Goal: Task Accomplishment & Management: Manage account settings

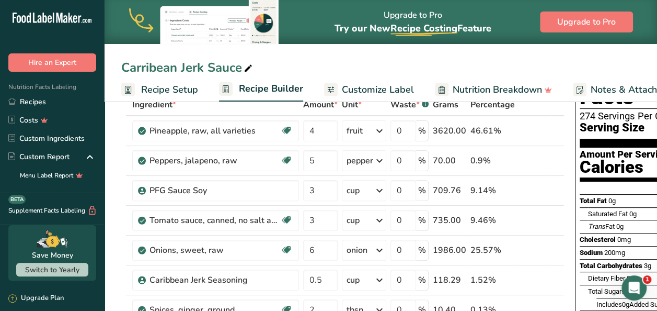
scroll to position [63, 0]
click at [371, 62] on div "Carribean Jerk Sauce" at bounding box center [381, 67] width 553 height 19
drag, startPoint x: 634, startPoint y: 182, endPoint x: 518, endPoint y: 192, distance: 116.0
drag, startPoint x: 518, startPoint y: 192, endPoint x: 571, endPoint y: 60, distance: 142.9
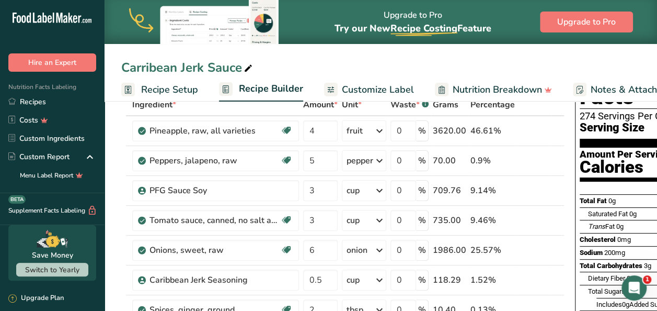
click at [571, 60] on div "Carribean Jerk Sauce" at bounding box center [381, 67] width 553 height 19
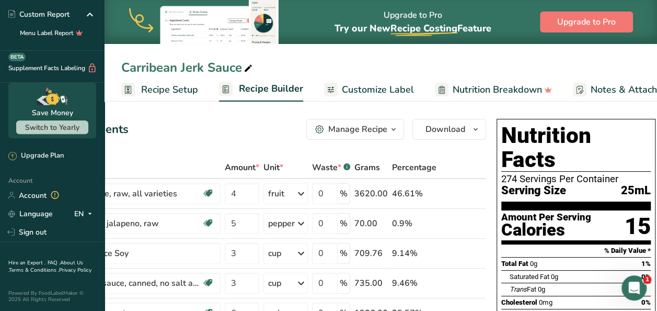
scroll to position [0, 0]
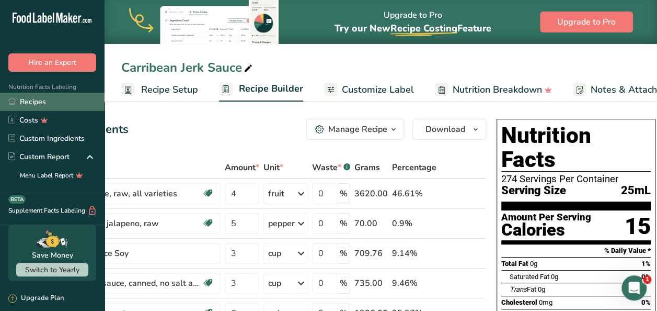
click at [32, 101] on link "Recipes" at bounding box center [52, 102] width 105 height 18
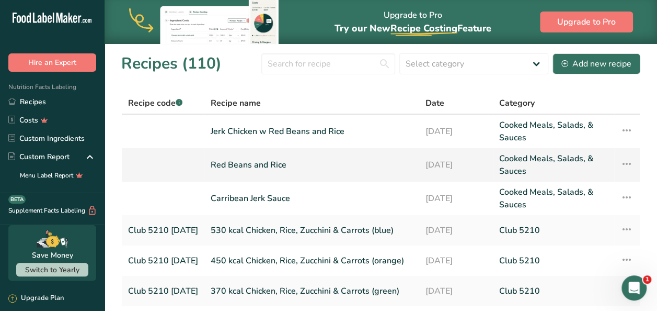
click at [273, 171] on link "Red Beans and Rice" at bounding box center [312, 164] width 202 height 25
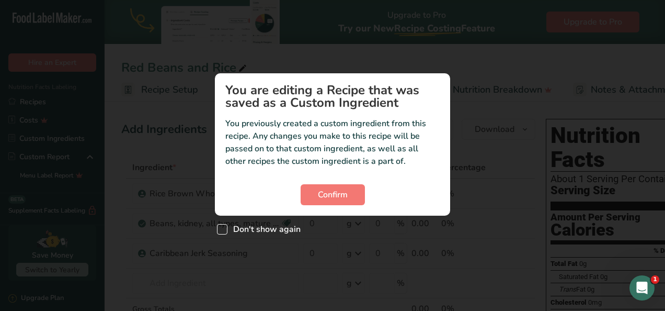
click at [224, 228] on span "Custom ingredient modal" at bounding box center [222, 229] width 10 height 10
click at [224, 228] on input "Don't show again" at bounding box center [220, 228] width 7 height 7
checkbox input "true"
click at [326, 197] on span "Confirm" at bounding box center [333, 194] width 30 height 13
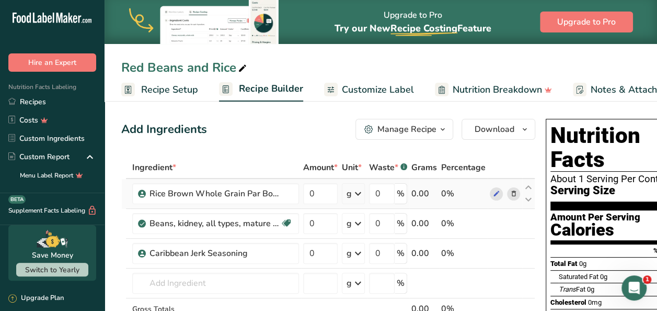
click at [357, 191] on icon at bounding box center [358, 193] width 13 height 19
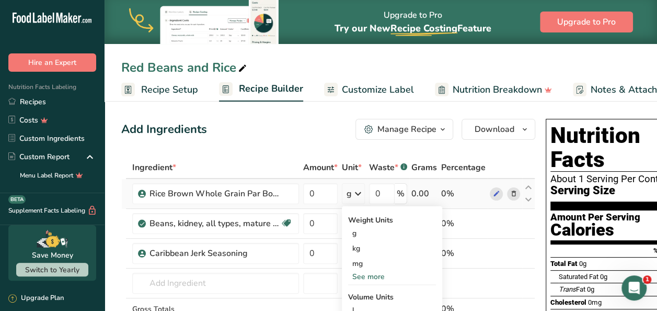
click at [370, 275] on div "See more" at bounding box center [392, 276] width 88 height 11
click at [364, 294] on div "lb" at bounding box center [392, 293] width 88 height 15
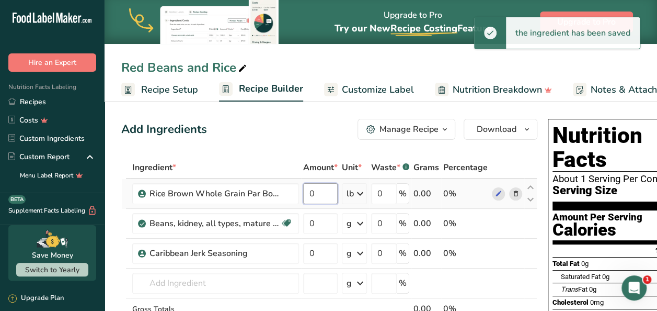
click at [323, 192] on input "0" at bounding box center [320, 193] width 35 height 21
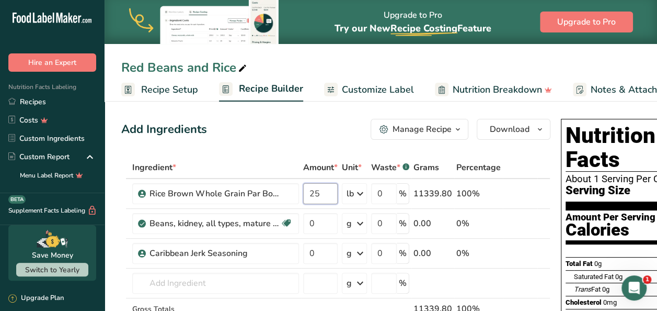
type input "25"
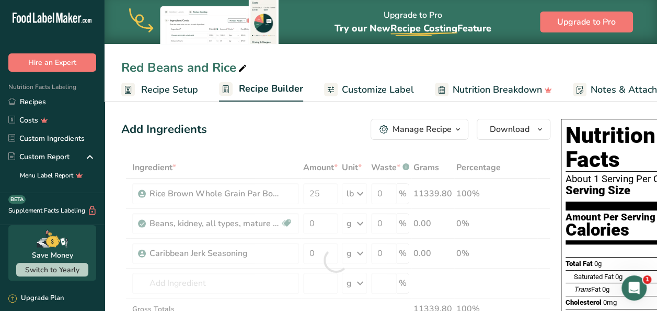
click at [282, 135] on div "Add Ingredients Manage Recipe Delete Recipe Duplicate Recipe Scale Recipe Save …" at bounding box center [335, 129] width 429 height 21
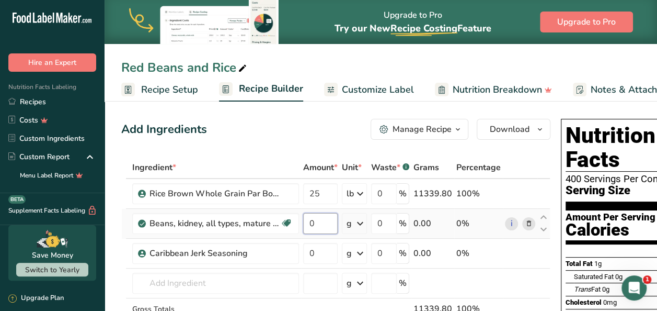
click at [320, 223] on input "0" at bounding box center [320, 223] width 35 height 21
type input "25"
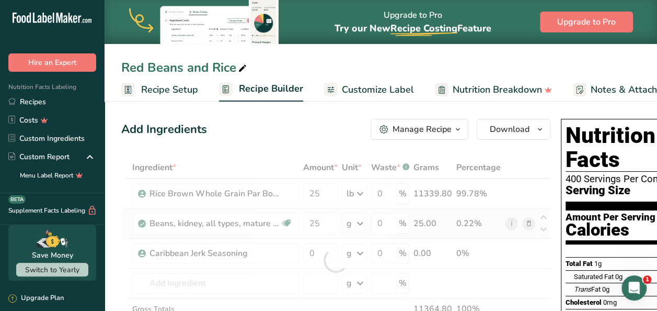
click at [359, 220] on div "Ingredient * Amount * Unit * Waste * .a-a{fill:#347362;}.b-a{fill:#fff;} Grams …" at bounding box center [335, 259] width 429 height 207
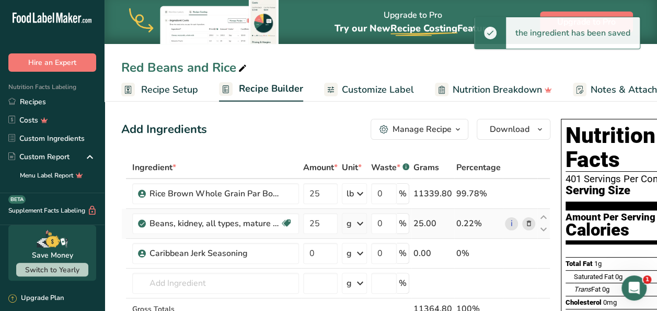
click at [359, 220] on icon at bounding box center [360, 223] width 13 height 19
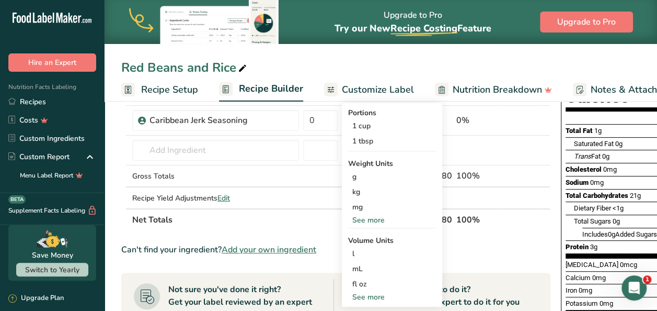
scroll to position [146, 0]
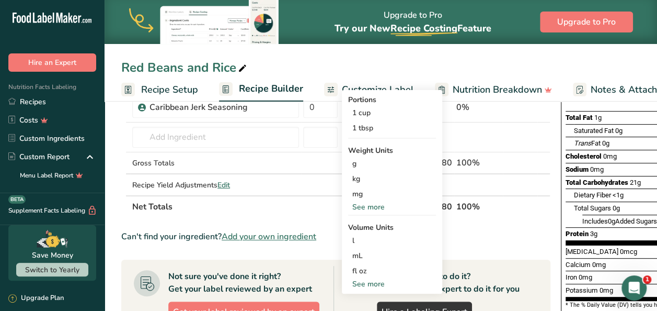
click at [370, 203] on div "See more" at bounding box center [392, 206] width 88 height 11
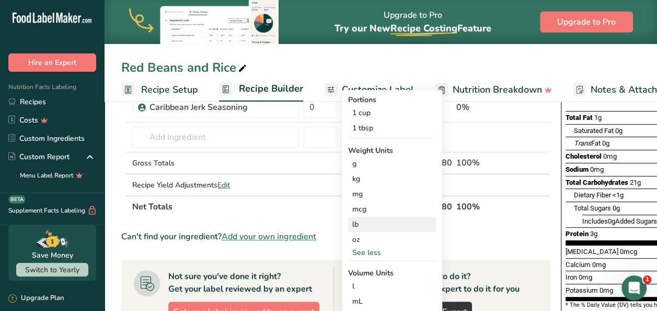
click at [368, 227] on div "lb" at bounding box center [392, 223] width 88 height 15
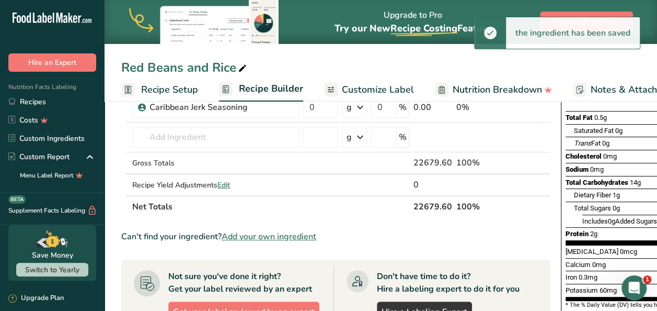
click at [371, 228] on section "Ingredient * Amount * Unit * Waste * .a-a{fill:#347362;}.b-a{fill:#fff;} Grams …" at bounding box center [335, 271] width 429 height 523
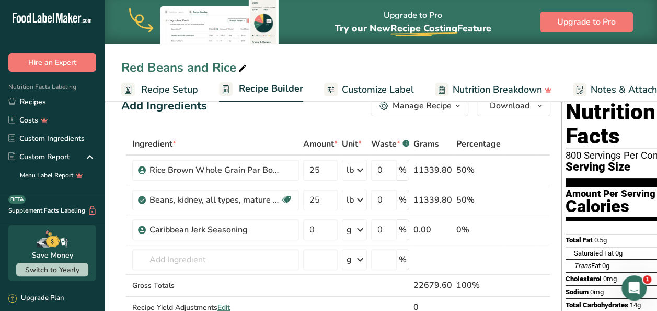
scroll to position [20, 0]
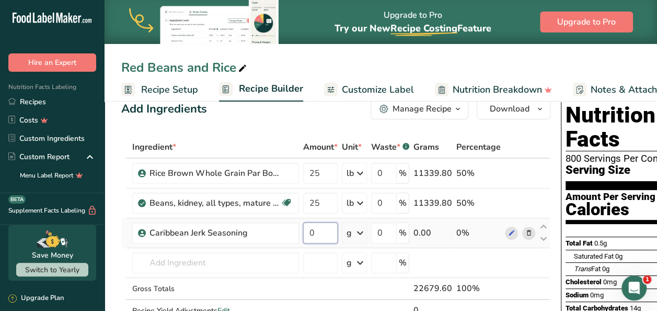
click at [327, 231] on input "0" at bounding box center [320, 232] width 35 height 21
type input "1"
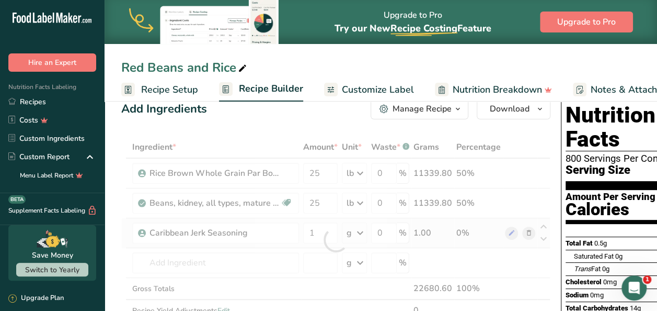
click at [360, 234] on div "Ingredient * Amount * Unit * Waste * .a-a{fill:#347362;}.b-a{fill:#fff;} Grams …" at bounding box center [335, 239] width 429 height 207
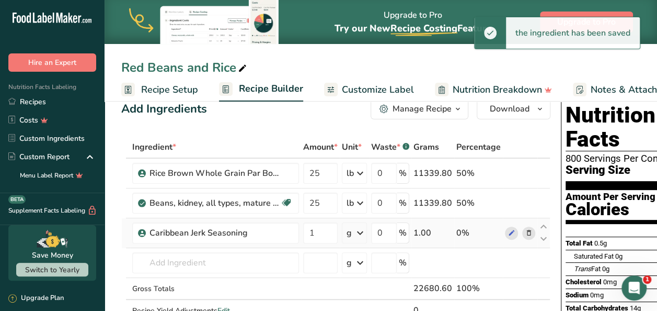
click at [360, 234] on icon at bounding box center [360, 232] width 13 height 19
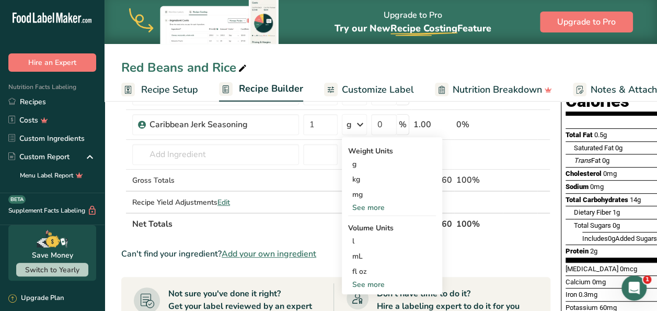
scroll to position [132, 0]
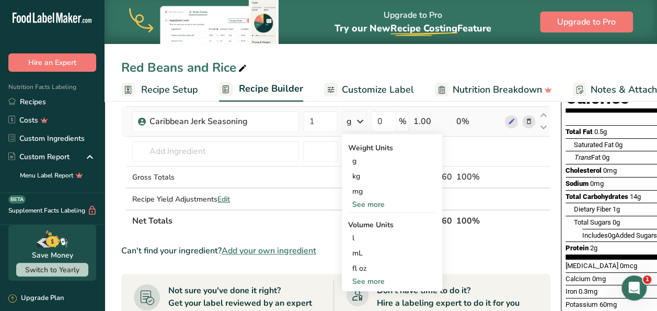
click at [370, 278] on div "See more" at bounding box center [392, 281] width 88 height 11
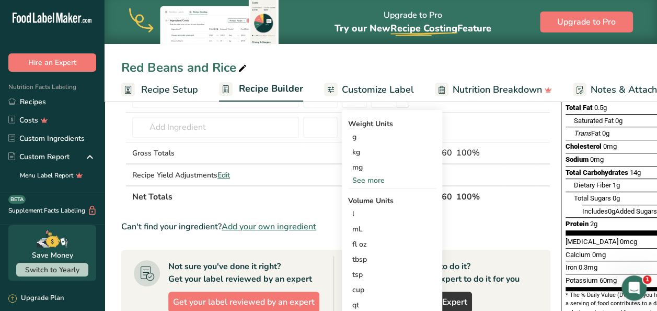
scroll to position [154, 0]
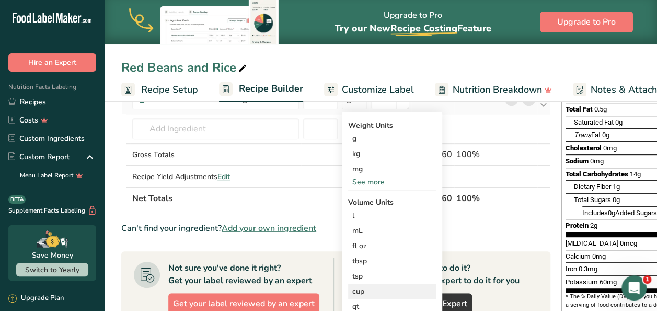
click at [356, 289] on div "cup" at bounding box center [391, 290] width 79 height 11
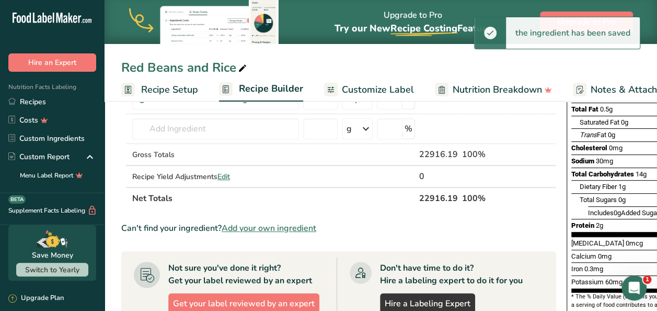
click at [495, 231] on div "Can't find your ingredient? Add your own ingredient" at bounding box center [338, 228] width 435 height 13
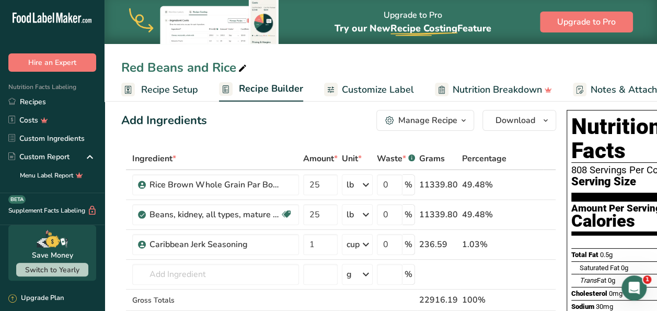
scroll to position [8, 0]
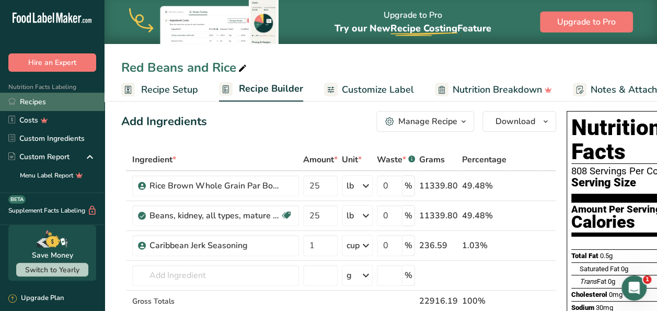
click at [39, 100] on link "Recipes" at bounding box center [52, 102] width 105 height 18
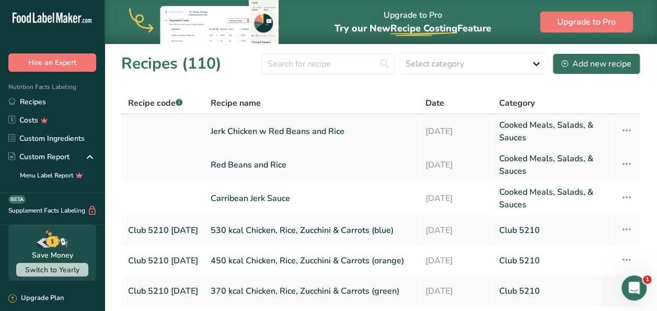
click at [229, 121] on link "Jerk Chicken w Red Beans and Rice" at bounding box center [312, 131] width 202 height 25
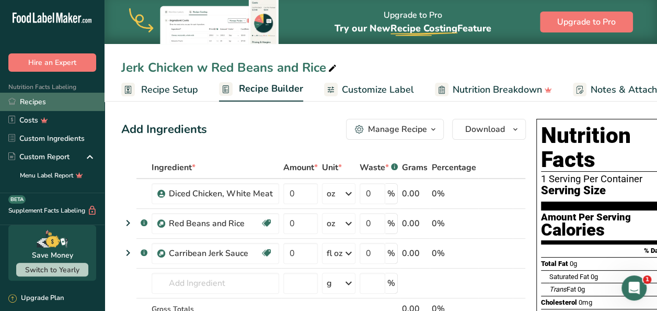
click at [53, 98] on link "Recipes" at bounding box center [52, 102] width 105 height 18
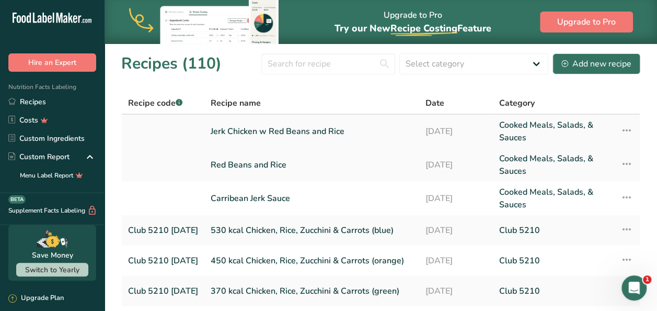
click at [258, 133] on link "Jerk Chicken w Red Beans and Rice" at bounding box center [312, 131] width 202 height 25
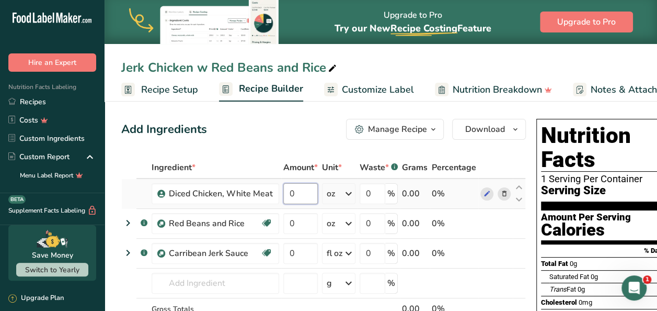
click at [308, 197] on input "0" at bounding box center [300, 193] width 35 height 21
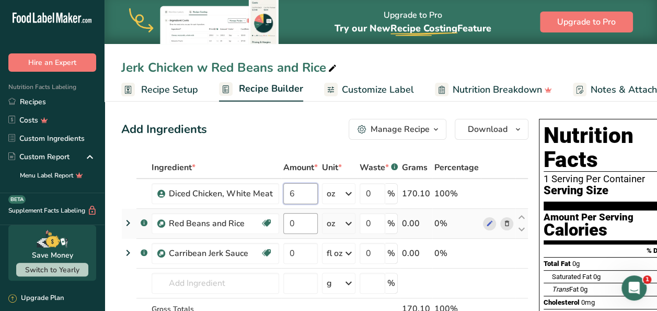
type input "6"
click at [303, 220] on div "Ingredient * Amount * Unit * Waste * .a-a{fill:#347362;}.b-a{fill:#fff;} Grams …" at bounding box center [324, 259] width 407 height 207
type input "3"
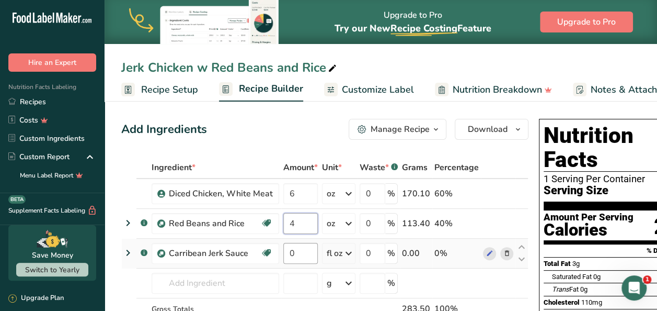
type input "4"
click at [300, 256] on div "Ingredient * Amount * Unit * Waste * .a-a{fill:#347362;}.b-a{fill:#fff;} Grams …" at bounding box center [324, 259] width 407 height 207
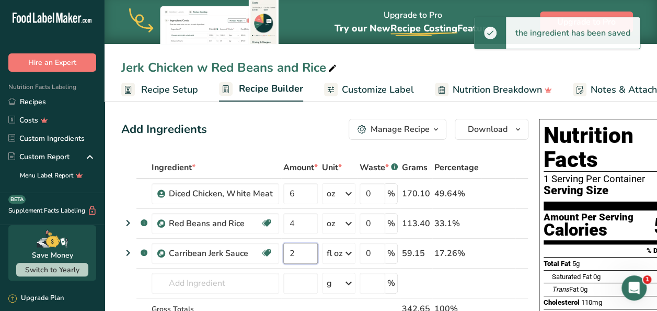
type input "2"
click at [289, 131] on div "Add Ingredients Manage Recipe Delete Recipe Duplicate Recipe Scale Recipe Save …" at bounding box center [324, 129] width 407 height 21
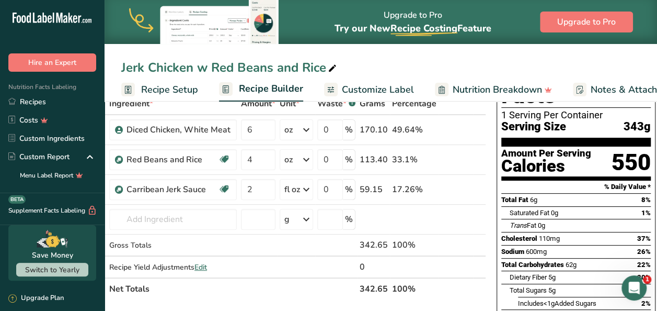
scroll to position [66, 0]
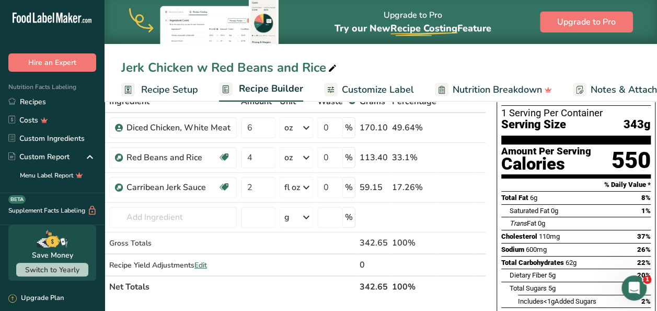
click at [333, 70] on icon at bounding box center [332, 68] width 9 height 15
click at [460, 63] on input "Jerk Chicken w Red Beans and Rice Easy Training" at bounding box center [380, 67] width 519 height 19
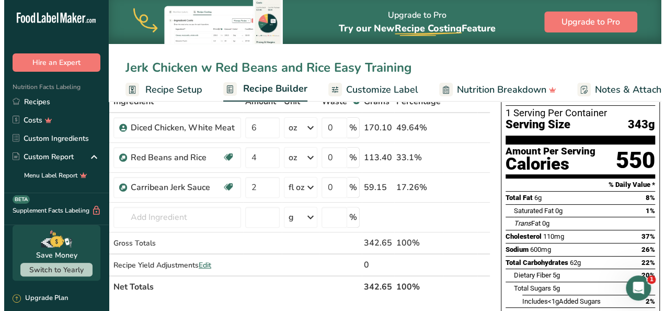
scroll to position [0, 0]
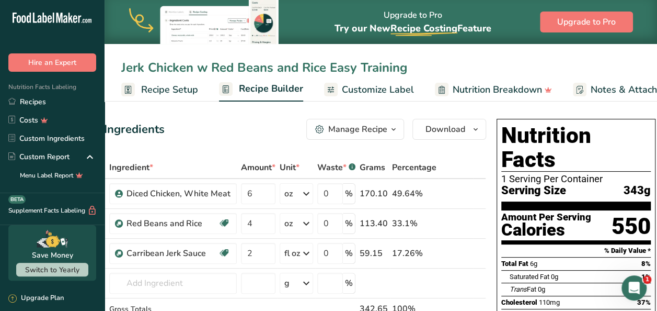
type input "Jerk Chicken w Red Beans and Rice Easy Training"
click at [393, 128] on icon "button" at bounding box center [394, 129] width 8 height 13
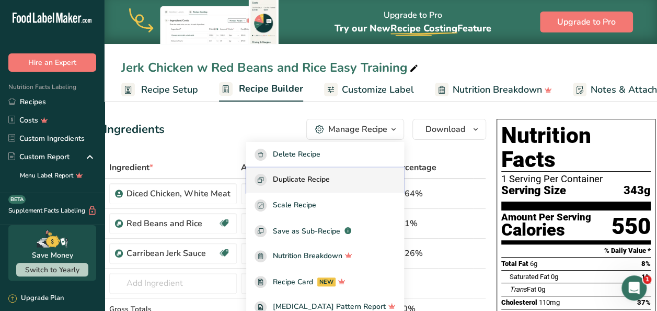
click at [330, 181] on span "Duplicate Recipe" at bounding box center [301, 180] width 57 height 12
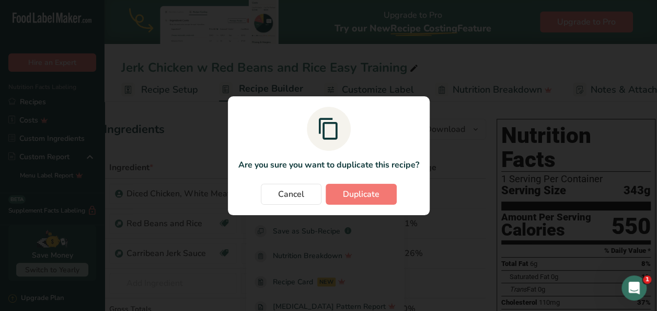
scroll to position [0, 35]
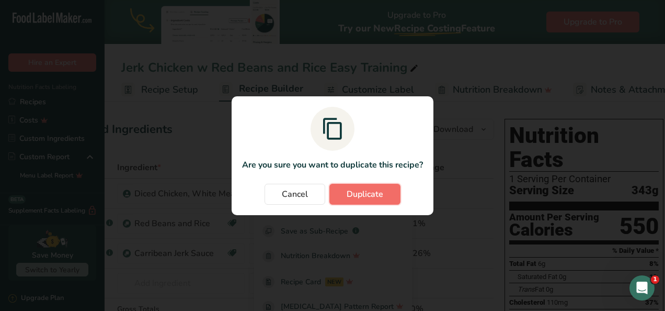
click at [349, 189] on span "Duplicate" at bounding box center [365, 194] width 37 height 13
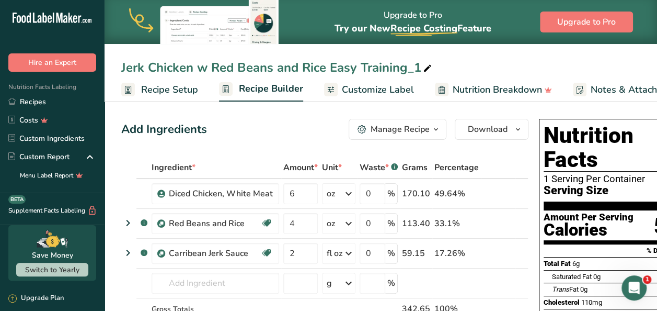
click at [417, 67] on div "Jerk Chicken w Red Beans and Rice Easy Training_1" at bounding box center [277, 67] width 313 height 19
click at [353, 68] on input "Jerk Chicken w Red Beans and Rice Easy Training" at bounding box center [380, 67] width 519 height 19
type input "Jerk Chicken w Red Beans and Rice Moderate Training"
click at [293, 226] on input "4" at bounding box center [300, 223] width 35 height 21
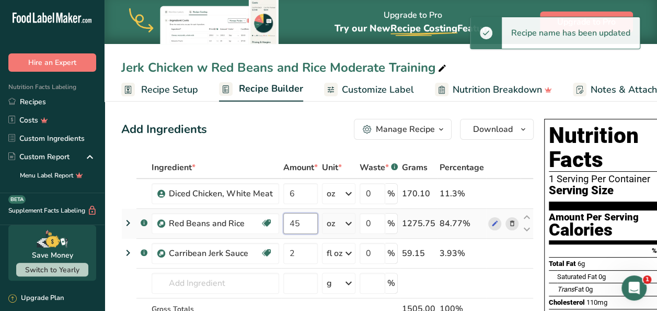
type input "4"
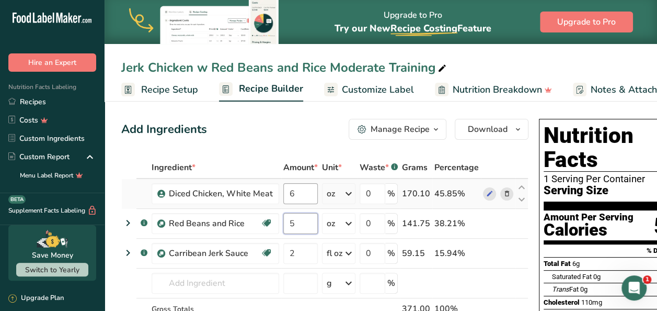
type input "5"
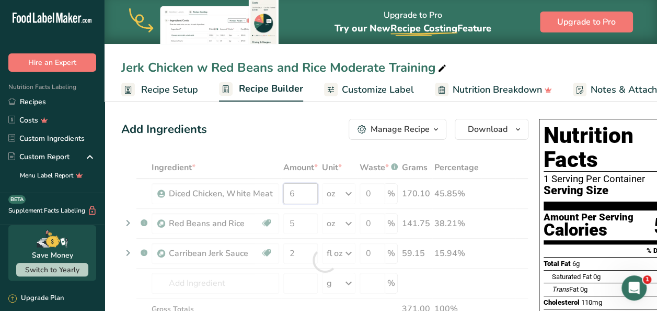
click at [295, 197] on div "Ingredient * Amount * Unit * Waste * .a-a{fill:#347362;}.b-a{fill:#fff;} Grams …" at bounding box center [324, 259] width 407 height 207
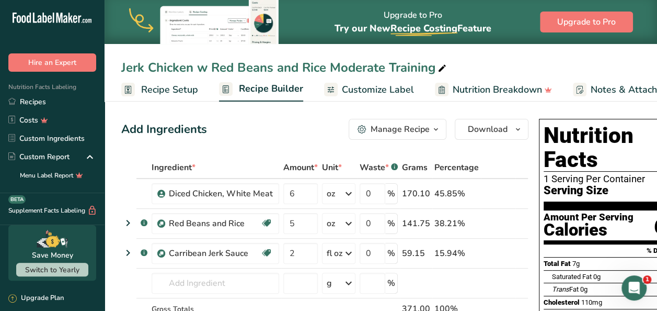
click at [285, 137] on div "Add Ingredients Manage Recipe Delete Recipe Duplicate Recipe Scale Recipe Save …" at bounding box center [324, 129] width 407 height 21
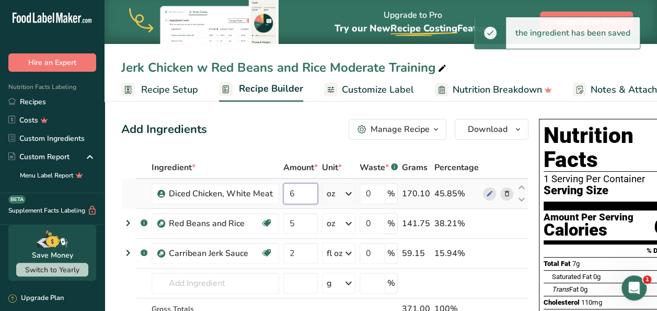
click at [298, 196] on input "6" at bounding box center [300, 193] width 35 height 21
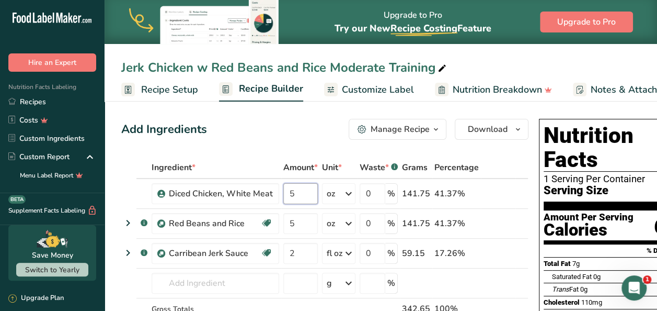
type input "5"
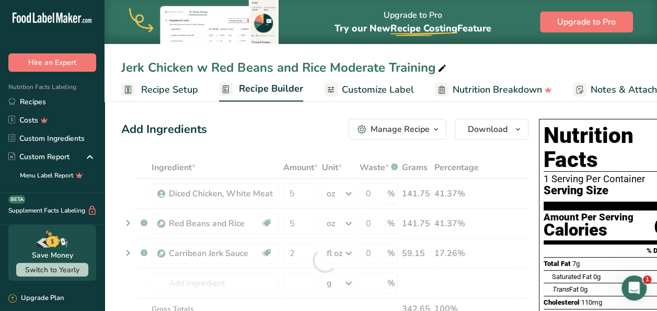
click at [278, 129] on div "Add Ingredients Manage Recipe Delete Recipe Duplicate Recipe Scale Recipe Save …" at bounding box center [324, 129] width 407 height 21
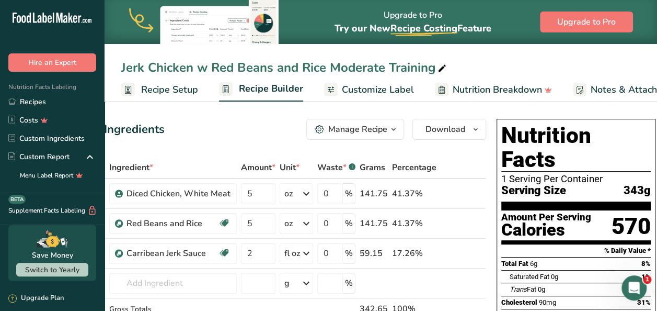
click at [392, 130] on icon "button" at bounding box center [394, 129] width 8 height 13
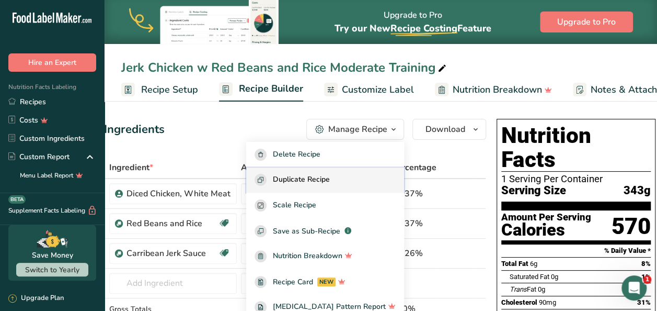
click at [330, 178] on span "Duplicate Recipe" at bounding box center [301, 180] width 57 height 12
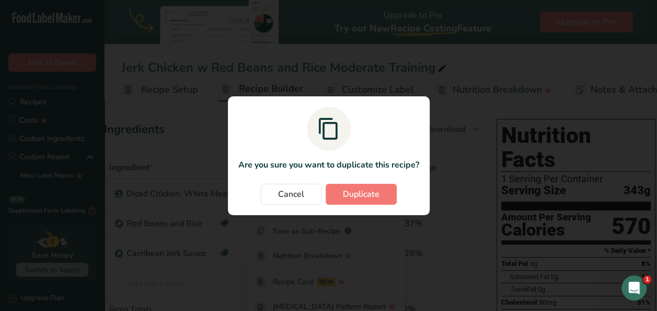
scroll to position [0, 35]
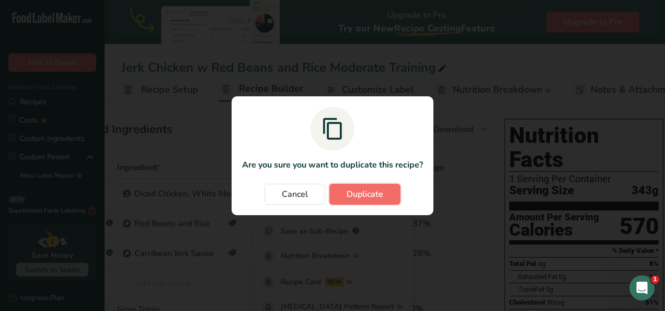
click at [351, 192] on span "Duplicate" at bounding box center [365, 194] width 37 height 13
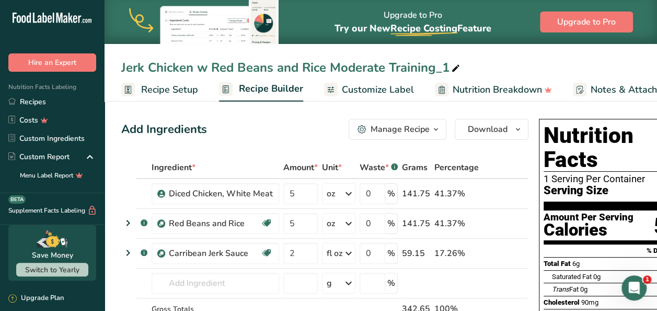
click at [450, 63] on span at bounding box center [456, 68] width 13 height 13
click at [385, 68] on input "Jerk Chicken w Red Beans and Rice Moderate Training" at bounding box center [380, 67] width 519 height 19
click at [462, 68] on input "Jerk Chicken w Red Beans and Rice Hard Training" at bounding box center [380, 67] width 519 height 19
type input "Jerk Chicken w Red Beans and Rice Hard Training"
click at [298, 193] on input "5" at bounding box center [300, 193] width 35 height 21
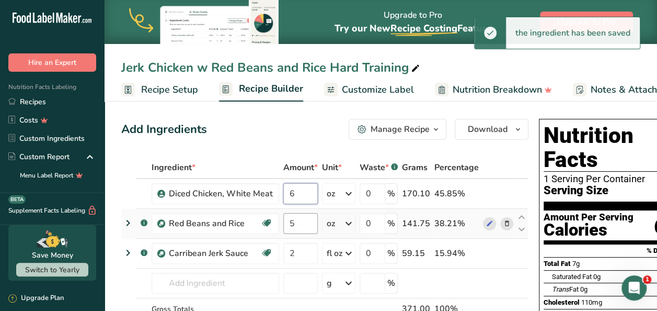
type input "6"
click at [301, 224] on div "Ingredient * Amount * Unit * Waste * .a-a{fill:#347362;}.b-a{fill:#fff;} Grams …" at bounding box center [324, 259] width 407 height 207
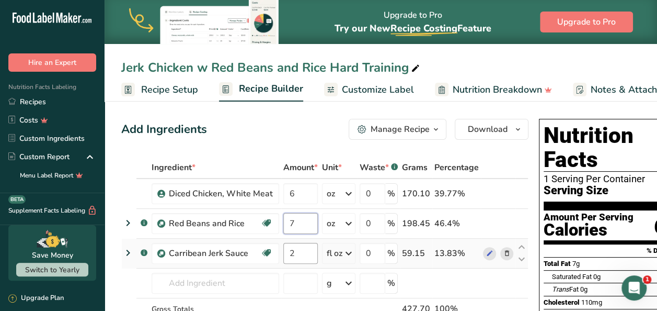
type input "7"
click at [303, 255] on div "Ingredient * Amount * Unit * Waste * .a-a{fill:#347362;}.b-a{fill:#fff;} Grams …" at bounding box center [324, 259] width 407 height 207
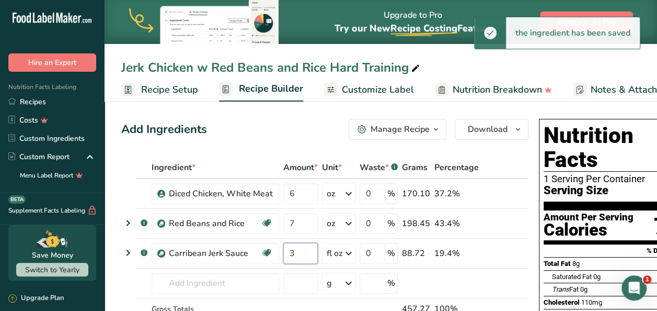
type input "3"
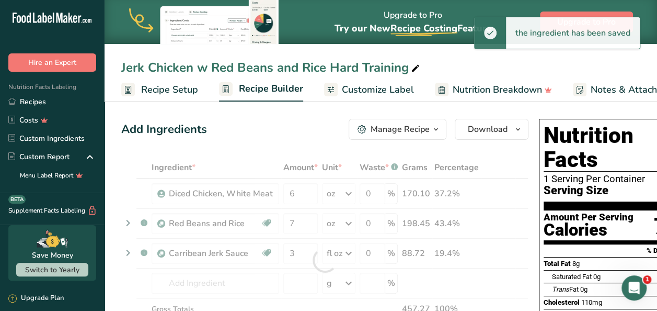
click at [301, 136] on div "Add Ingredients Manage Recipe Delete Recipe Duplicate Recipe Scale Recipe Save …" at bounding box center [324, 129] width 407 height 21
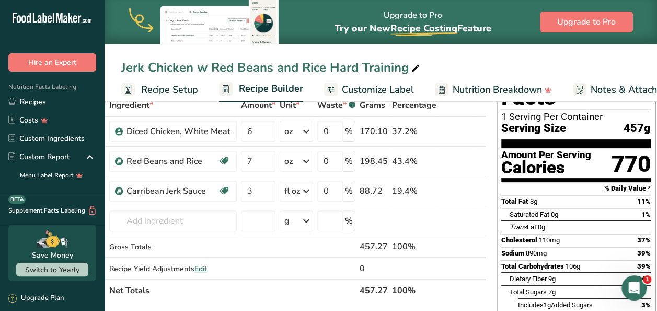
scroll to position [43, 0]
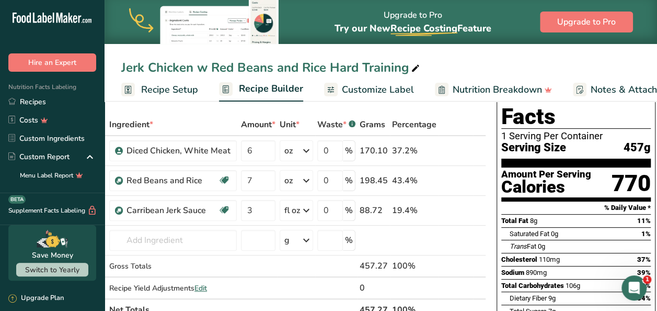
click at [494, 56] on div "Jerk Chicken w Red Beans and Rice Hard Training Recipe Setup Recipe Builder Cus…" at bounding box center [381, 50] width 553 height 101
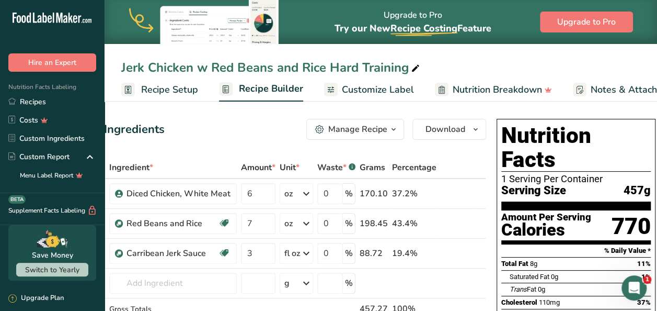
click at [390, 127] on icon "button" at bounding box center [394, 129] width 8 height 13
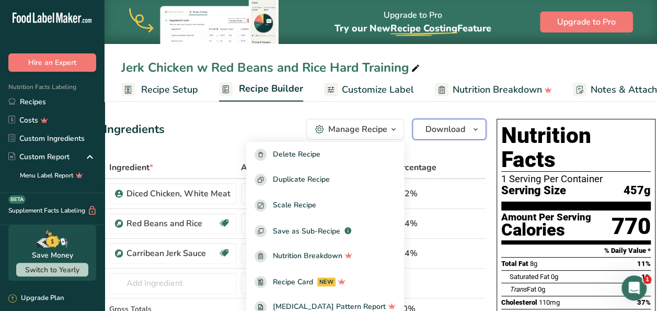
click at [472, 131] on icon "button" at bounding box center [476, 129] width 8 height 13
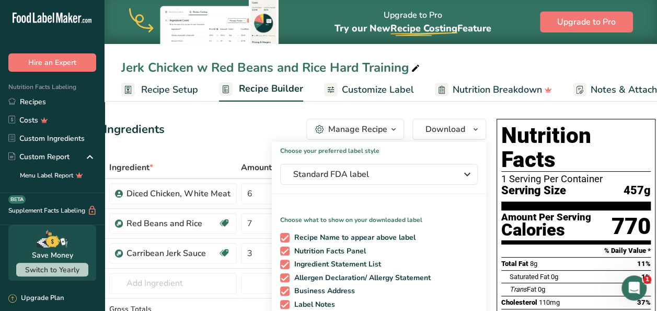
click at [270, 122] on div "Add Ingredients Manage Recipe Delete Recipe Duplicate Recipe Scale Recipe Save …" at bounding box center [282, 129] width 407 height 21
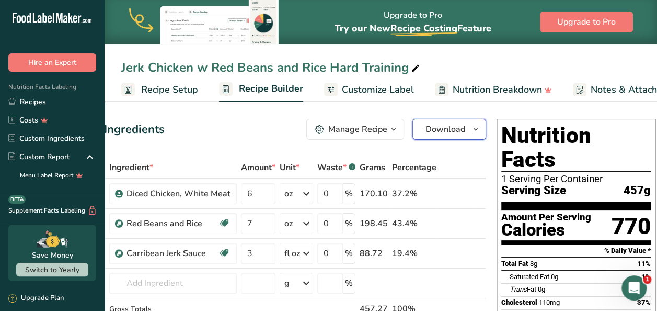
click at [472, 125] on icon "button" at bounding box center [476, 129] width 8 height 13
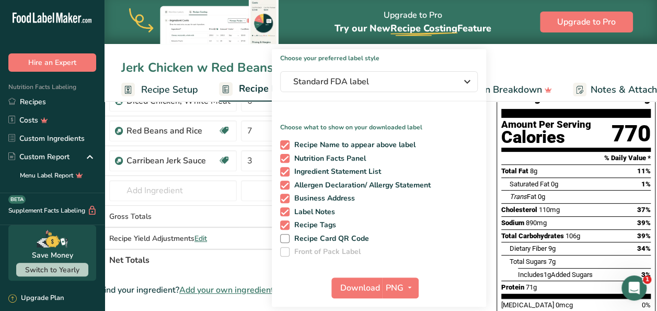
scroll to position [100, 0]
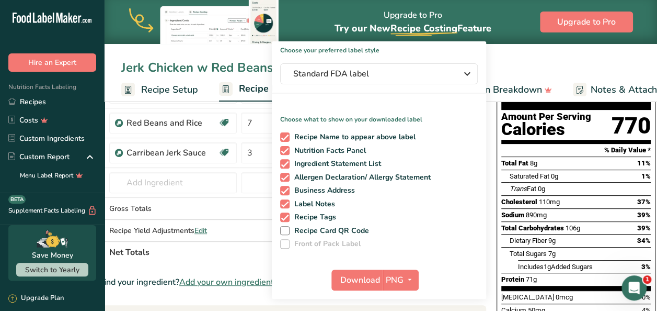
click at [495, 63] on div "Jerk Chicken w Red Beans and Rice Hard Training" at bounding box center [381, 67] width 553 height 19
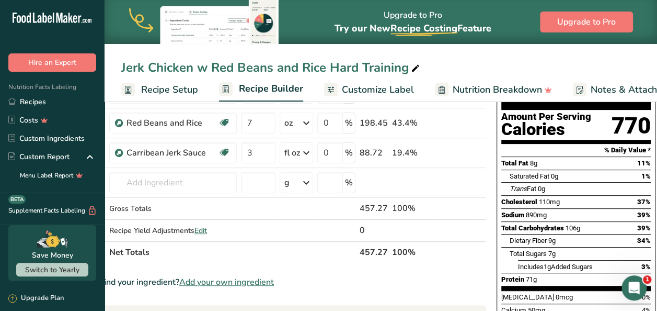
scroll to position [0, 0]
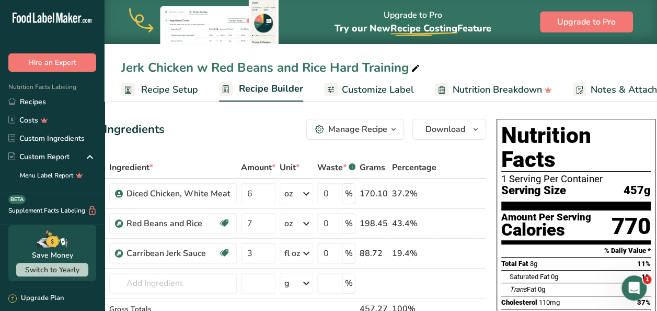
click at [394, 131] on icon "button" at bounding box center [394, 129] width 8 height 13
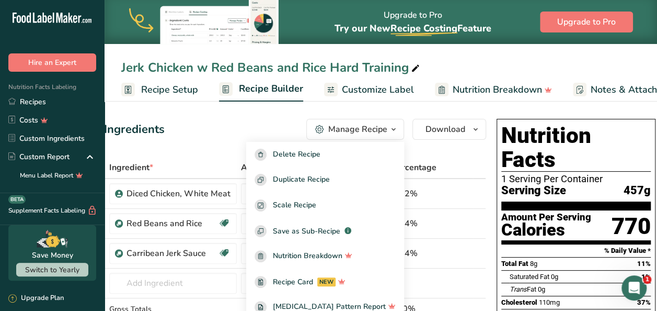
click at [496, 58] on div "Jerk Chicken w Red Beans and Rice Hard Training" at bounding box center [381, 67] width 553 height 19
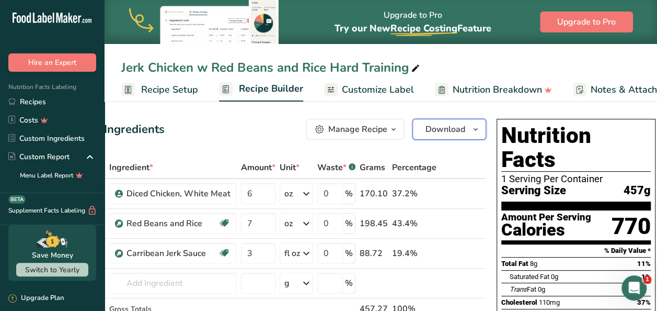
click at [472, 131] on icon "button" at bounding box center [476, 129] width 8 height 13
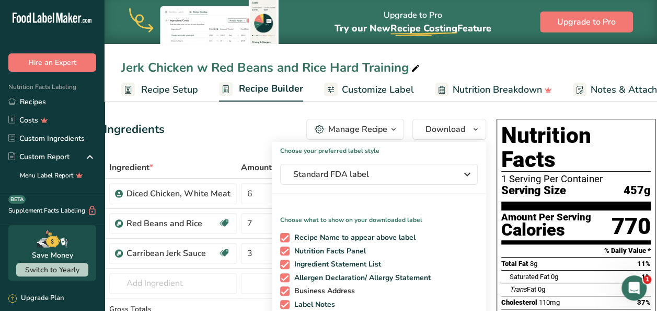
click at [281, 292] on span at bounding box center [284, 290] width 9 height 9
click at [281, 292] on input "Business Address" at bounding box center [283, 290] width 7 height 7
checkbox input "false"
click at [282, 301] on span at bounding box center [284, 304] width 9 height 9
click at [282, 301] on input "Label Notes" at bounding box center [283, 304] width 7 height 7
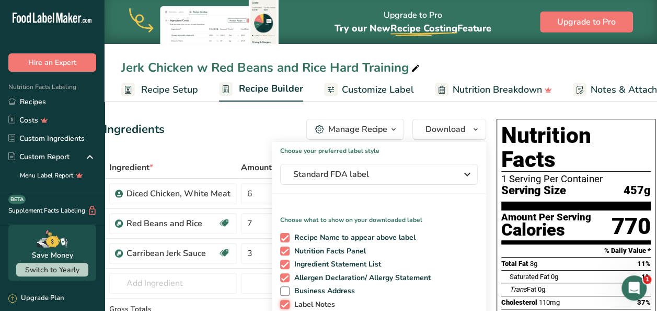
checkbox input "false"
click at [433, 196] on div "Choose your preferred label style Standard FDA label Standard FDA label The mos…" at bounding box center [379, 270] width 214 height 257
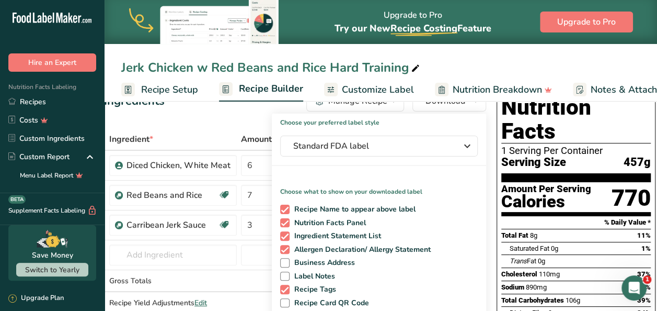
scroll to position [63, 0]
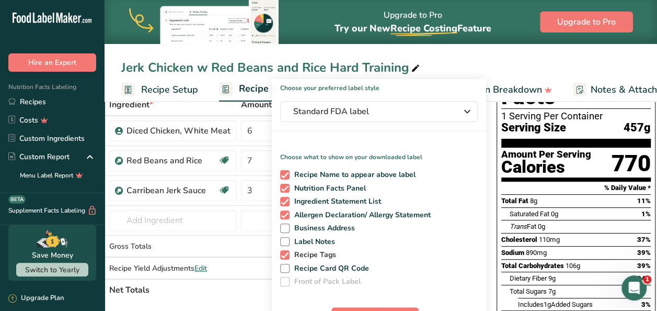
click at [282, 256] on span at bounding box center [284, 254] width 9 height 9
click at [282, 256] on input "Recipe Tags" at bounding box center [283, 254] width 7 height 7
checkbox input "false"
click at [400, 232] on label "Business Address" at bounding box center [377, 227] width 194 height 9
click at [287, 231] on input "Business Address" at bounding box center [283, 227] width 7 height 7
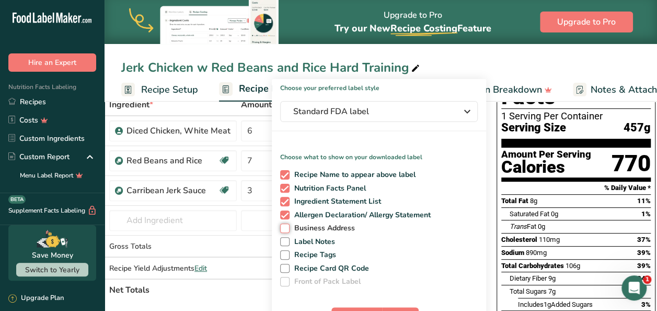
checkbox input "true"
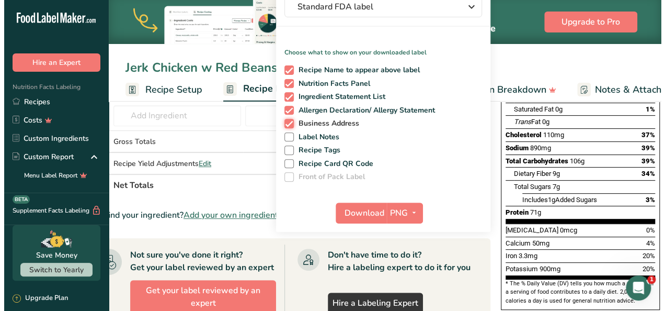
scroll to position [146, 0]
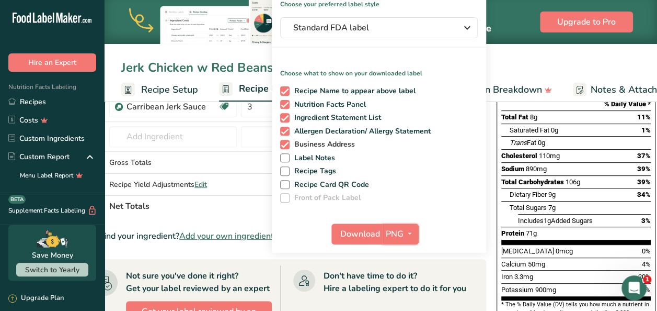
click at [404, 232] on span "button" at bounding box center [410, 233] width 13 height 13
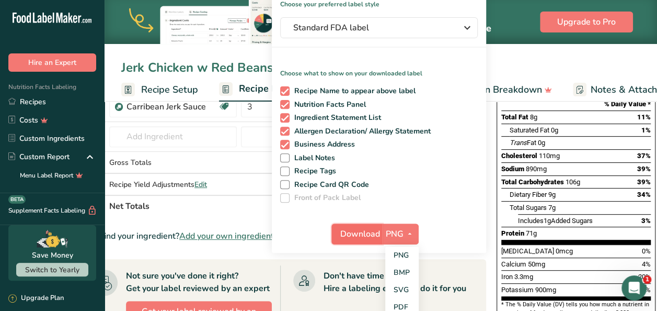
click at [357, 227] on span "Download" at bounding box center [360, 233] width 40 height 13
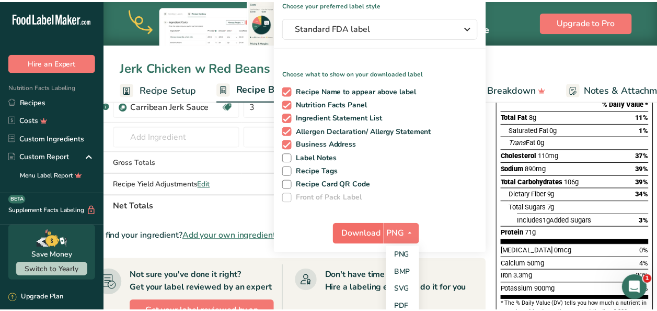
scroll to position [0, 35]
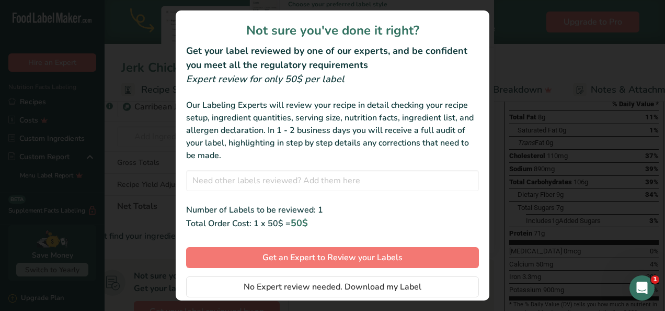
click at [528, 224] on div "review labels modal" at bounding box center [332, 155] width 665 height 311
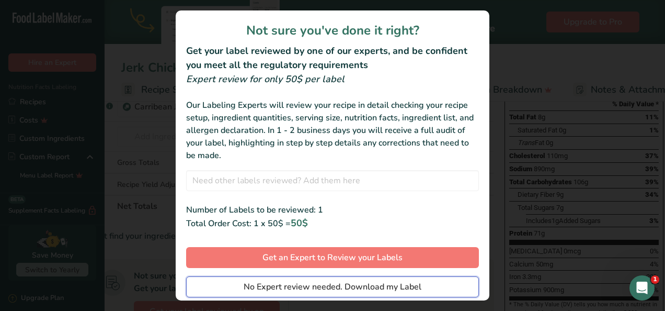
click at [430, 285] on button "No Expert review needed. Download my Label" at bounding box center [332, 286] width 293 height 21
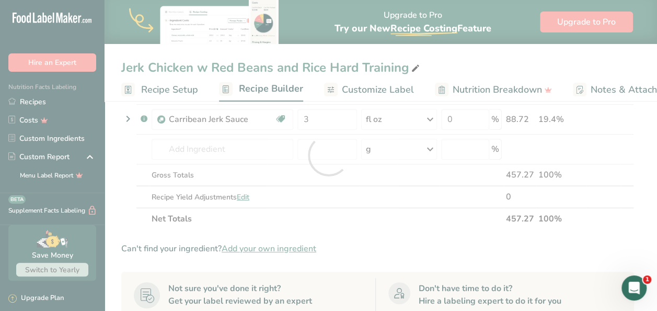
scroll to position [0, 0]
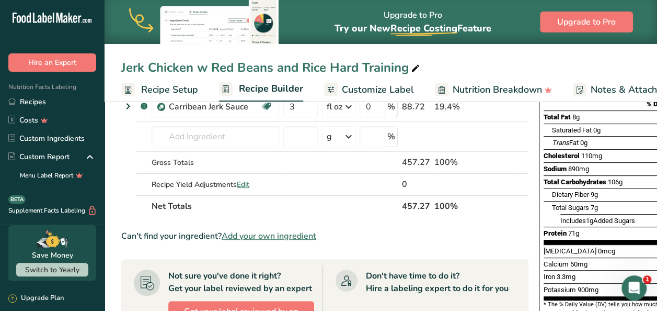
click at [366, 50] on div "Jerk Chicken w Red Beans and Rice Hard Training Recipe Setup Recipe Builder Cus…" at bounding box center [381, 50] width 553 height 101
click at [67, 101] on link "Recipes" at bounding box center [52, 102] width 105 height 18
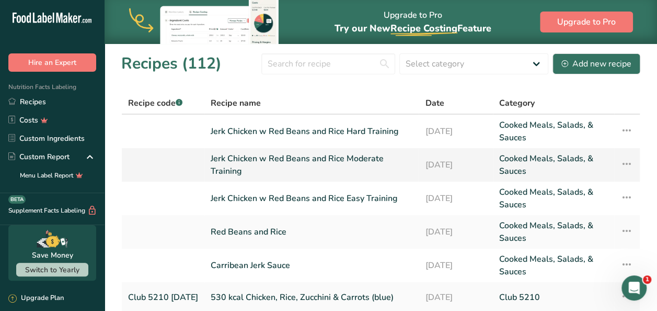
click at [308, 159] on link "Jerk Chicken w Red Beans and Rice Moderate Training" at bounding box center [312, 164] width 202 height 25
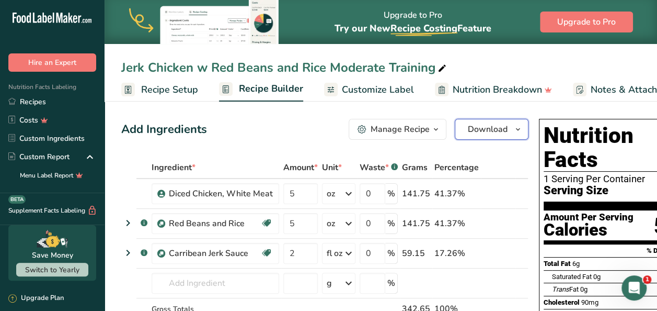
click at [515, 124] on icon "button" at bounding box center [518, 129] width 8 height 13
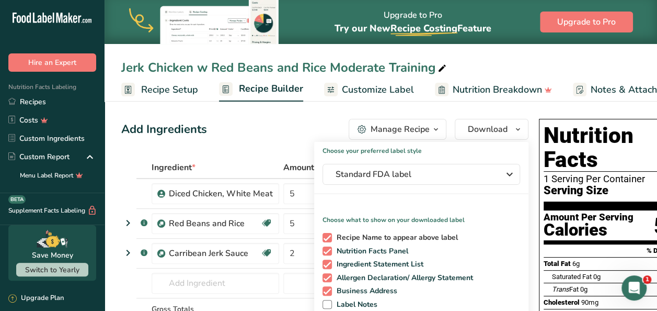
click at [509, 234] on label "Recipe Name to appear above label" at bounding box center [420, 237] width 194 height 9
click at [329, 234] on input "Recipe Name to appear above label" at bounding box center [326, 237] width 7 height 7
checkbox input "false"
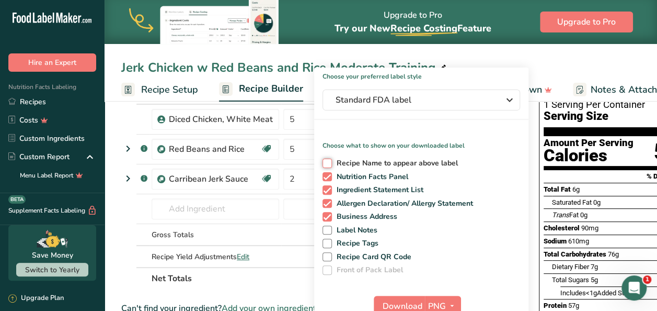
scroll to position [84, 0]
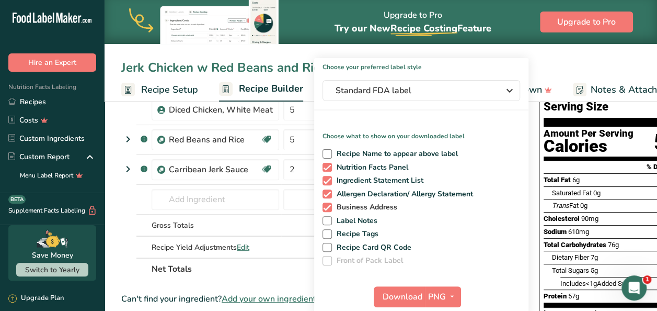
click at [325, 208] on span at bounding box center [327, 206] width 9 height 9
click at [325, 208] on input "Business Address" at bounding box center [326, 206] width 7 height 7
checkbox input "false"
click at [401, 296] on span "Download" at bounding box center [403, 296] width 40 height 13
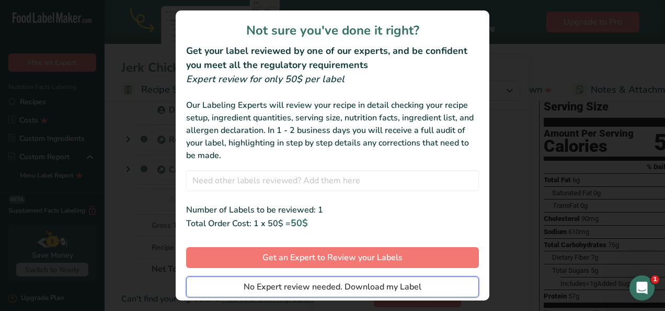
click at [376, 282] on span "No Expert review needed. Download my Label" at bounding box center [333, 286] width 178 height 13
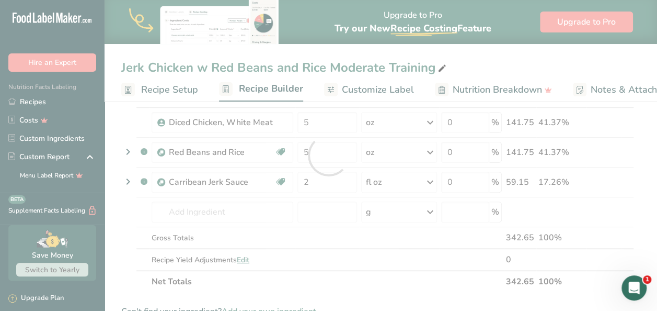
scroll to position [0, 0]
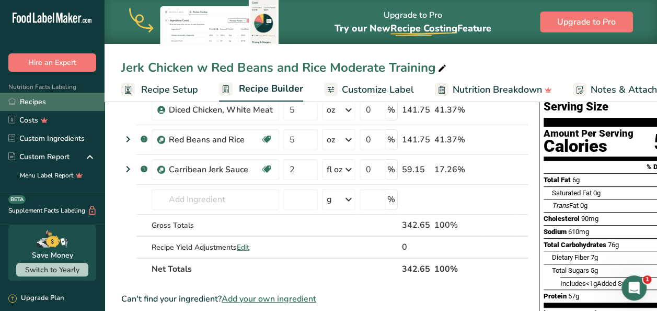
click at [54, 100] on link "Recipes" at bounding box center [52, 102] width 105 height 18
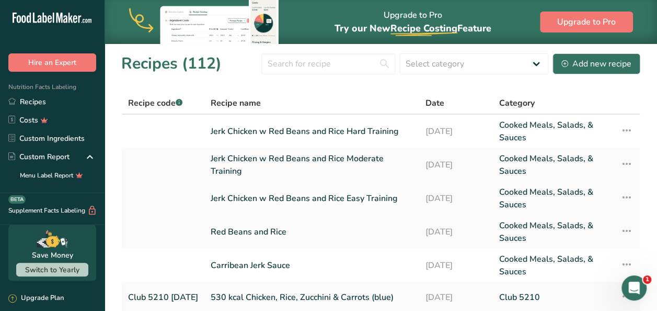
click at [327, 197] on link "Jerk Chicken w Red Beans and Rice Easy Training" at bounding box center [312, 198] width 202 height 25
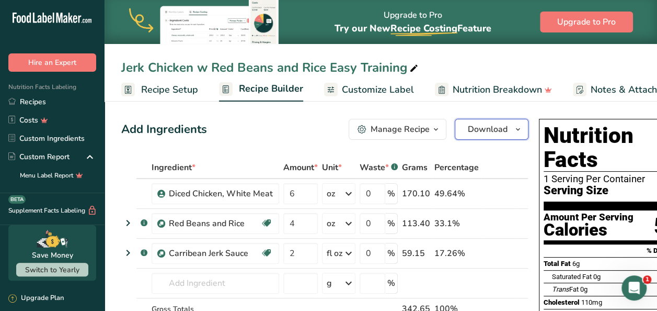
click at [515, 130] on icon "button" at bounding box center [518, 129] width 8 height 13
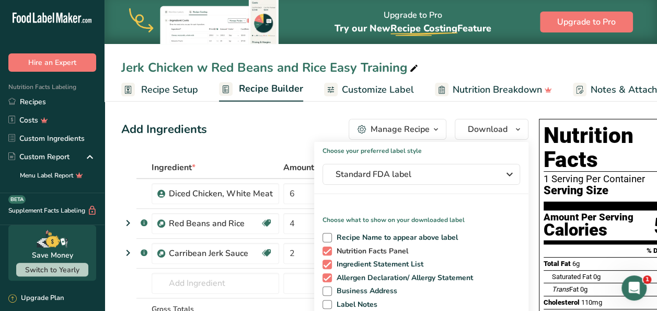
click at [512, 250] on label "Nutrition Facts Panel" at bounding box center [420, 250] width 194 height 9
click at [329, 250] on input "Nutrition Facts Panel" at bounding box center [326, 250] width 7 height 7
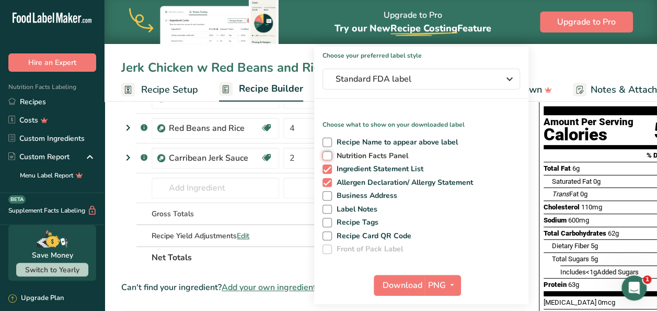
scroll to position [105, 0]
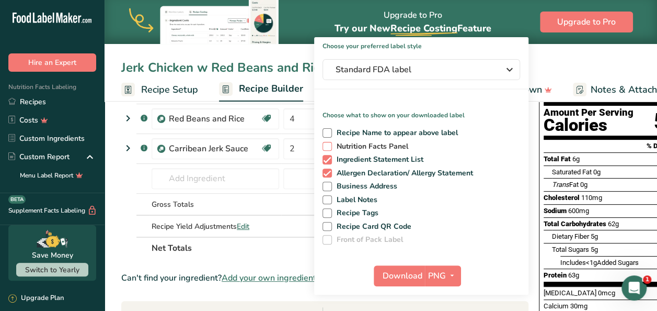
click at [382, 150] on span "Nutrition Facts Panel" at bounding box center [370, 146] width 77 height 9
click at [329, 150] on input "Nutrition Facts Panel" at bounding box center [326, 146] width 7 height 7
checkbox input "true"
click at [340, 131] on span "Recipe Name to appear above label" at bounding box center [395, 132] width 127 height 9
click at [329, 131] on input "Recipe Name to appear above label" at bounding box center [326, 132] width 7 height 7
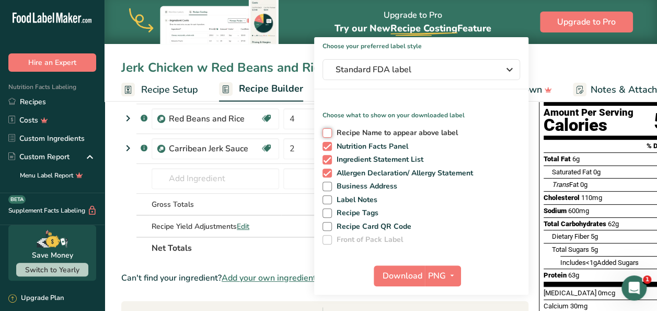
checkbox input "true"
click at [398, 278] on span "Download" at bounding box center [403, 275] width 40 height 13
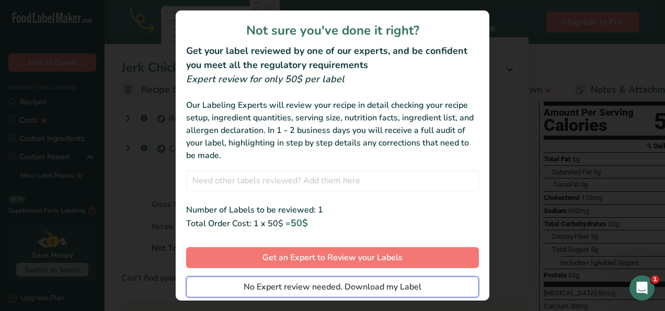
click at [398, 285] on span "No Expert review needed. Download my Label" at bounding box center [333, 286] width 178 height 13
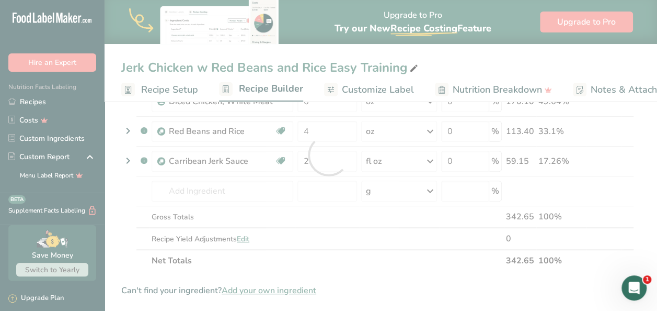
scroll to position [0, 0]
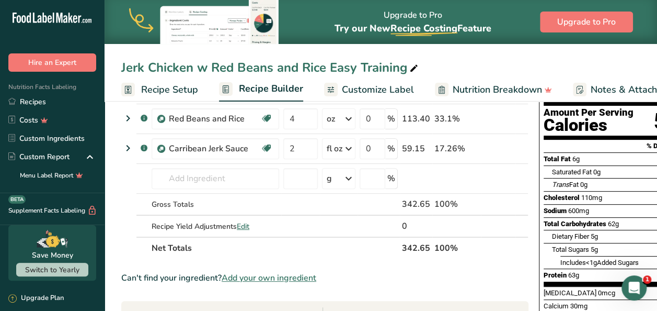
click at [316, 50] on div "Jerk Chicken w Red Beans and Rice Easy Training Recipe Setup Recipe Builder Cus…" at bounding box center [381, 50] width 553 height 101
click at [470, 170] on td at bounding box center [456, 179] width 49 height 30
click at [57, 102] on link "Recipes" at bounding box center [52, 102] width 105 height 18
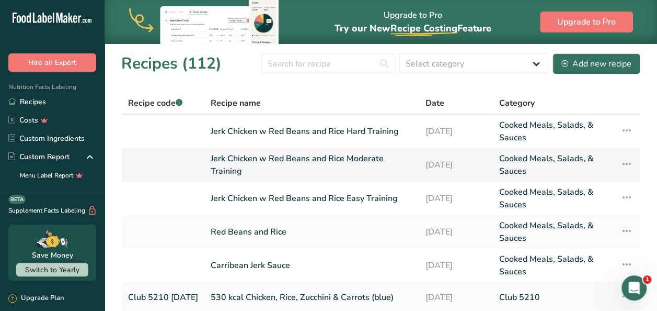
click at [303, 163] on link "Jerk Chicken w Red Beans and Rice Moderate Training" at bounding box center [312, 164] width 202 height 25
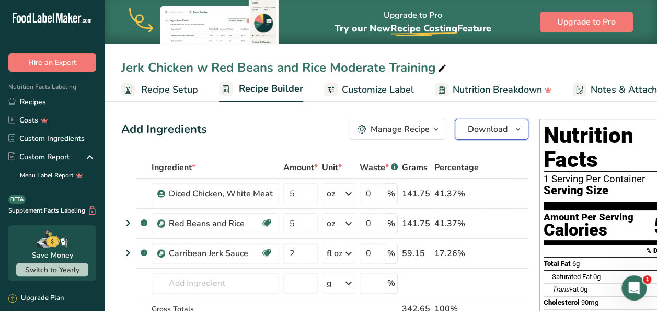
click at [507, 121] on button "Download" at bounding box center [492, 129] width 74 height 21
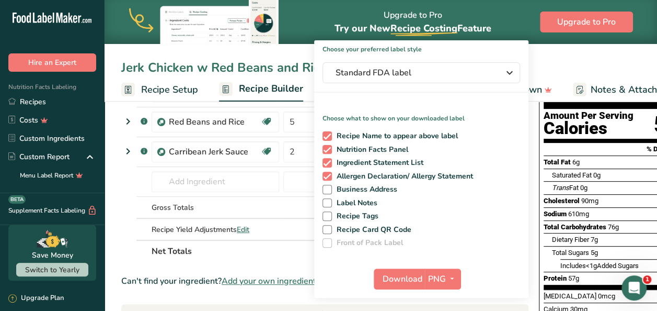
scroll to position [105, 0]
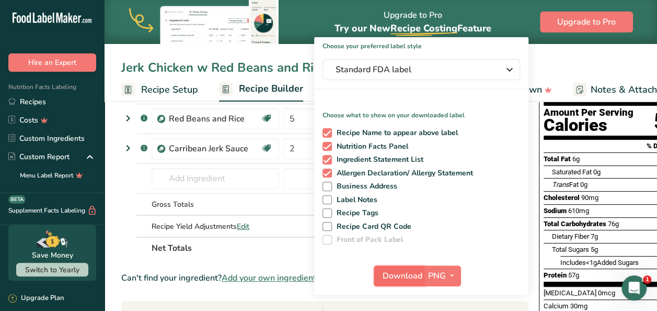
click at [408, 274] on span "Download" at bounding box center [403, 275] width 40 height 13
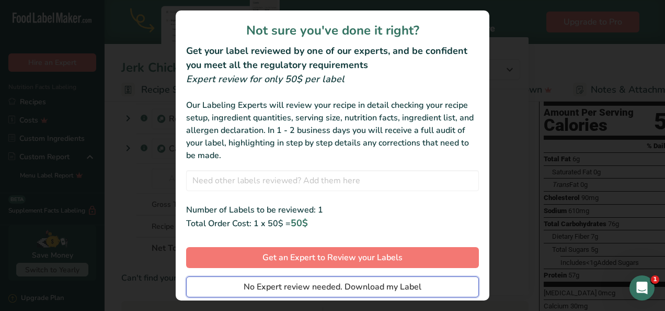
click at [382, 283] on span "No Expert review needed. Download my Label" at bounding box center [333, 286] width 178 height 13
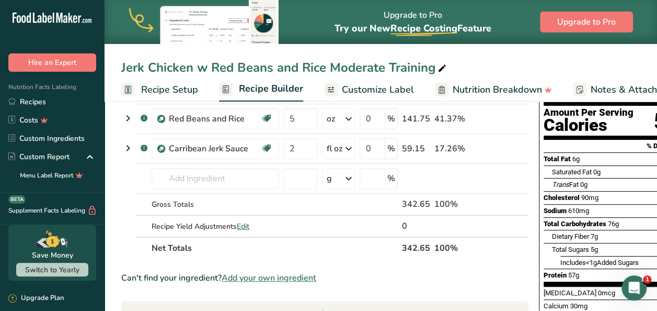
click at [356, 51] on div "Jerk Chicken w Red Beans and Rice Moderate Training Recipe Setup Recipe Builder…" at bounding box center [381, 50] width 553 height 101
click at [512, 53] on div "Jerk Chicken w Red Beans and Rice Moderate Training Recipe Setup Recipe Builder…" at bounding box center [381, 50] width 553 height 101
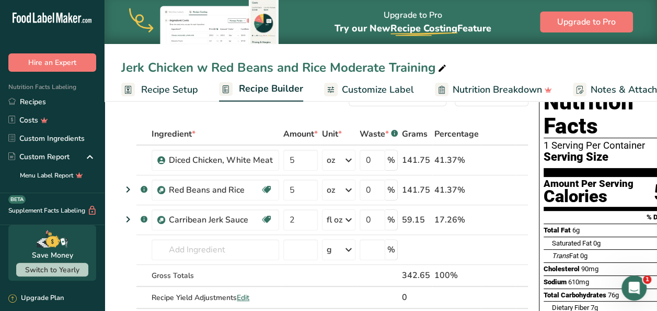
scroll to position [21, 0]
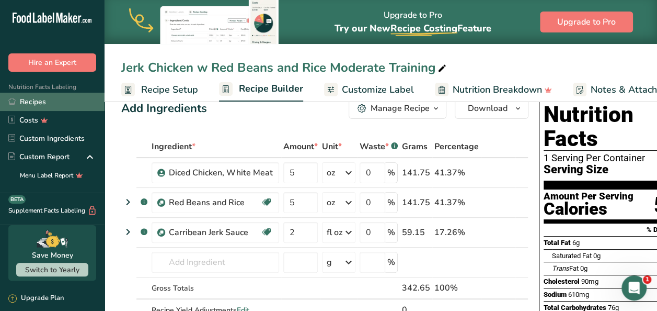
click at [60, 100] on link "Recipes" at bounding box center [52, 102] width 105 height 18
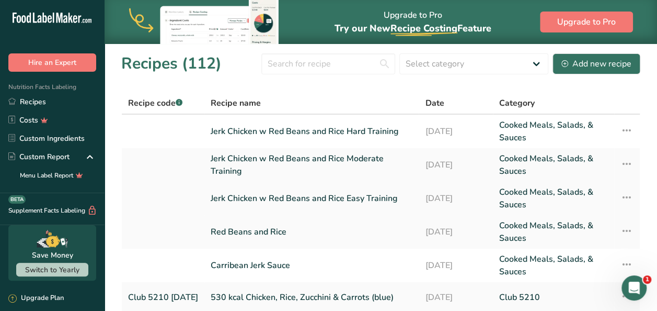
click at [361, 197] on link "Jerk Chicken w Red Beans and Rice Easy Training" at bounding box center [312, 198] width 202 height 25
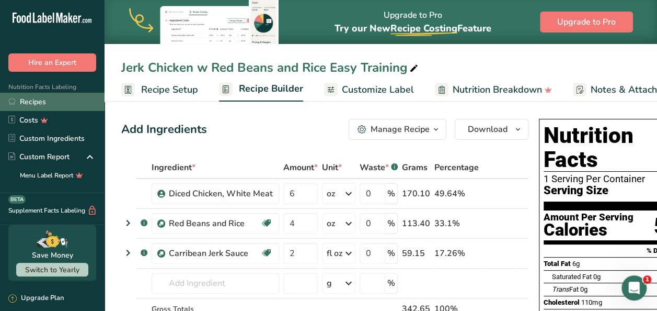
click at [48, 97] on link "Recipes" at bounding box center [52, 102] width 105 height 18
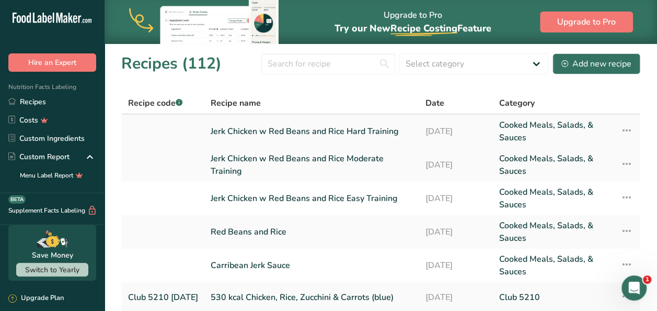
click at [343, 134] on link "Jerk Chicken w Red Beans and Rice Hard Training" at bounding box center [312, 131] width 202 height 25
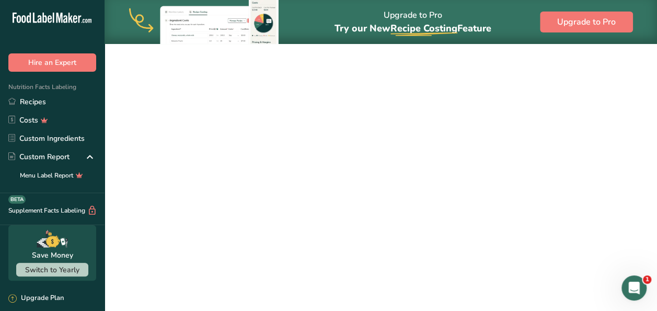
click at [343, 134] on link "Jerk Chicken w Red Beans and Rice Hard Training" at bounding box center [312, 131] width 202 height 25
